Goal: Information Seeking & Learning: Learn about a topic

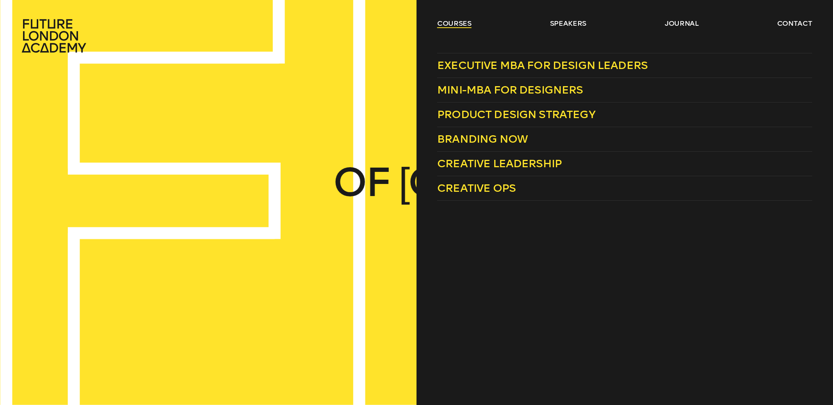
click at [438, 19] on link "courses" at bounding box center [454, 23] width 34 height 9
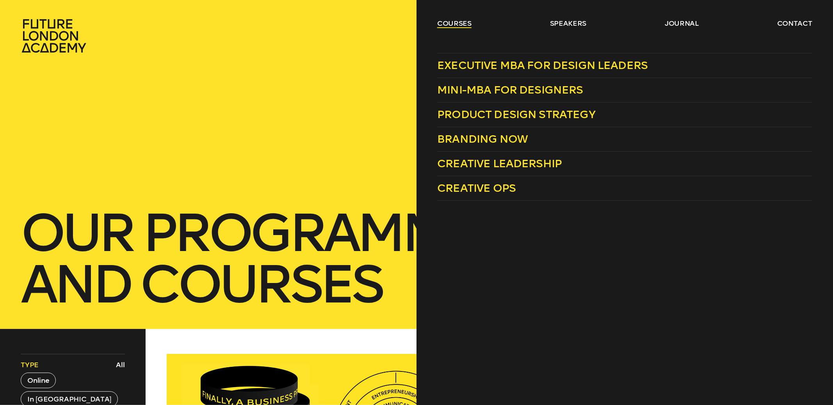
click at [446, 21] on link "courses" at bounding box center [454, 23] width 34 height 9
click at [456, 18] on header "courses speakers journal contact" at bounding box center [416, 26] width 833 height 53
click at [520, 88] on span "Mini-MBA for Designers" at bounding box center [510, 90] width 146 height 13
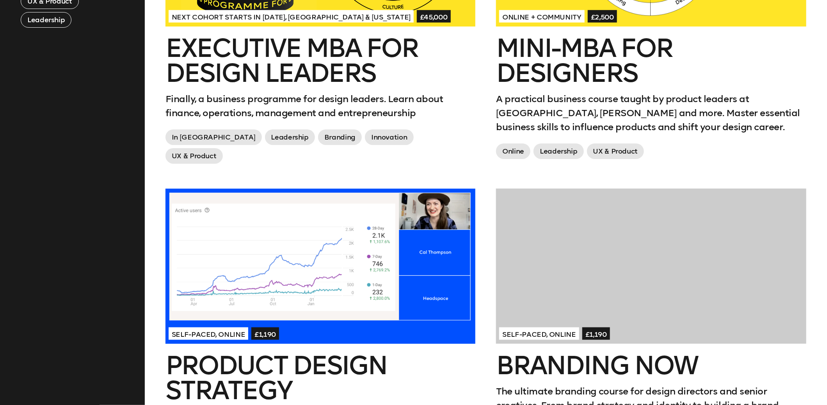
scroll to position [585, 0]
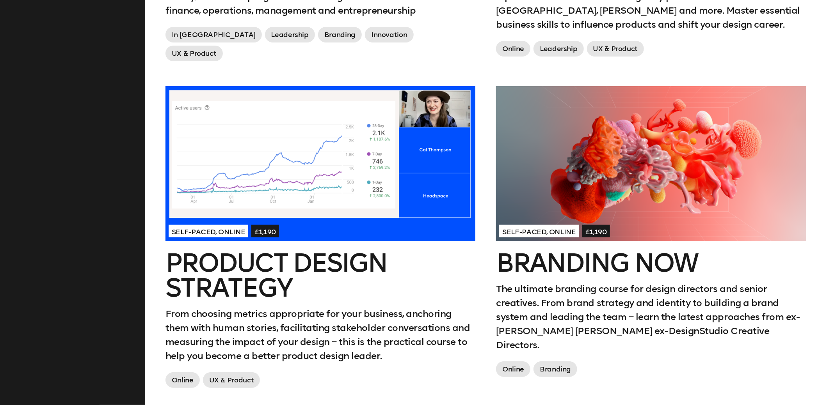
click at [321, 257] on h2 "Product Design Strategy" at bounding box center [320, 276] width 310 height 50
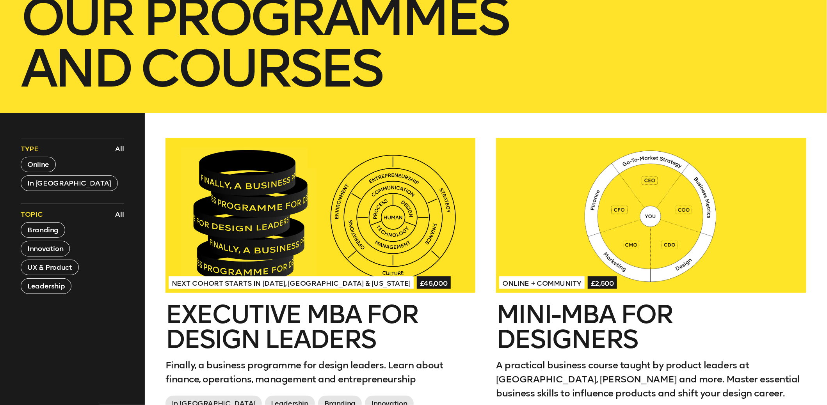
scroll to position [195, 0]
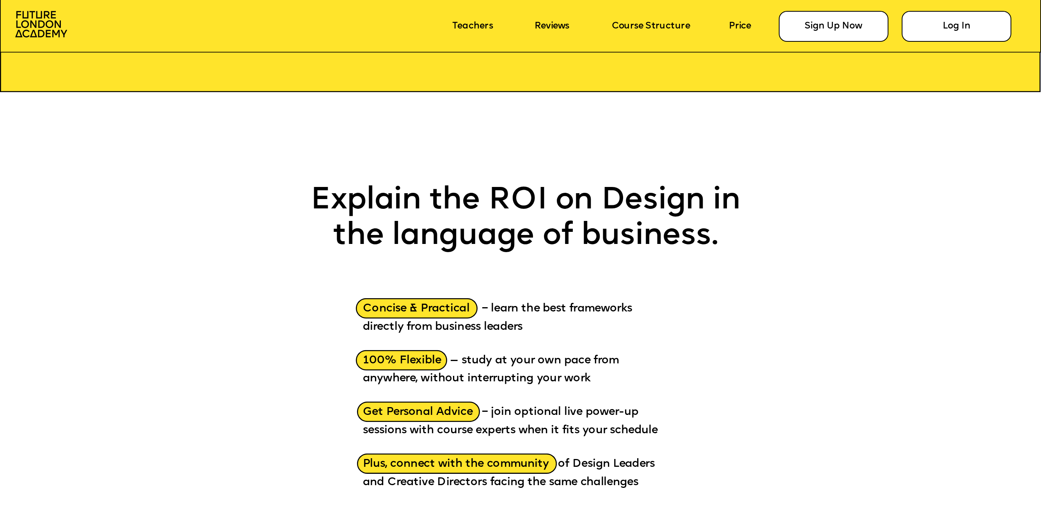
scroll to position [1512, 0]
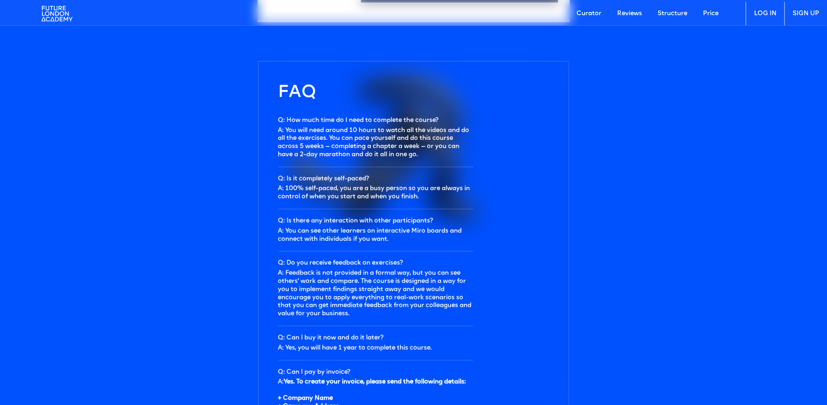
scroll to position [2458, 0]
